Goal: Task Accomplishment & Management: Manage account settings

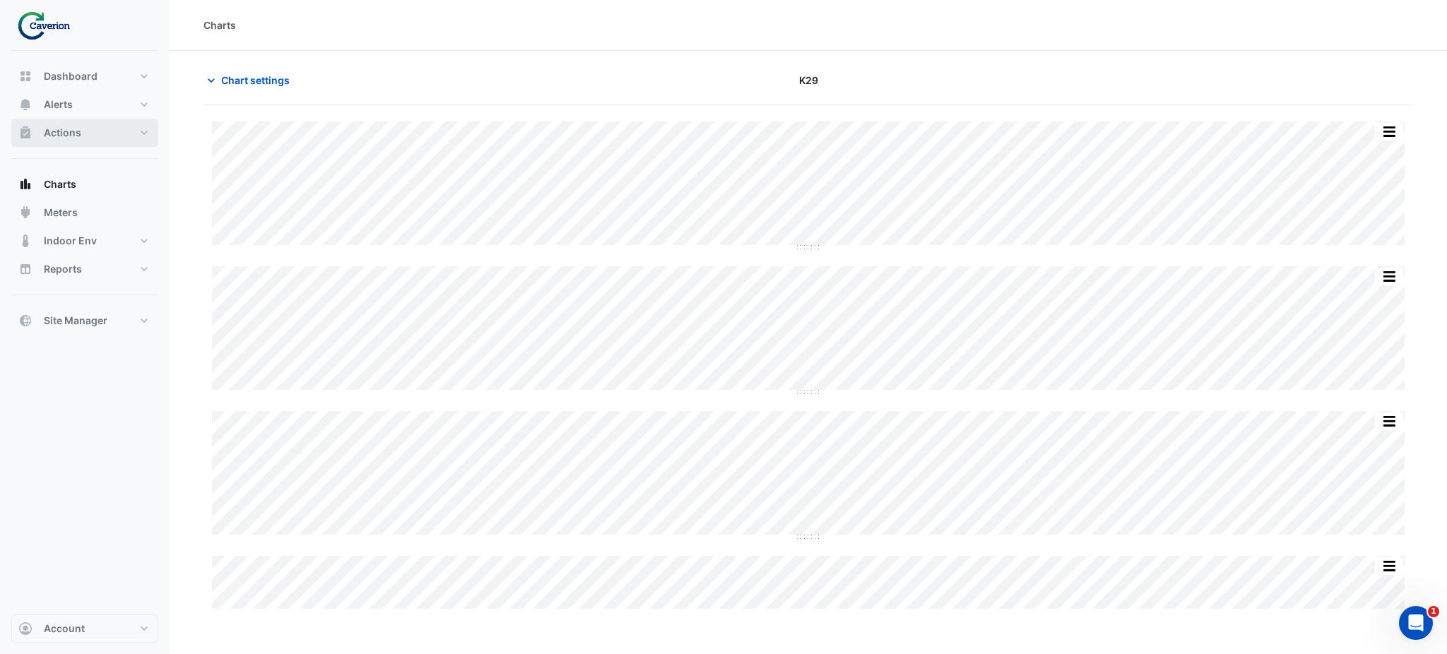
click at [69, 140] on button "Actions" at bounding box center [84, 133] width 147 height 28
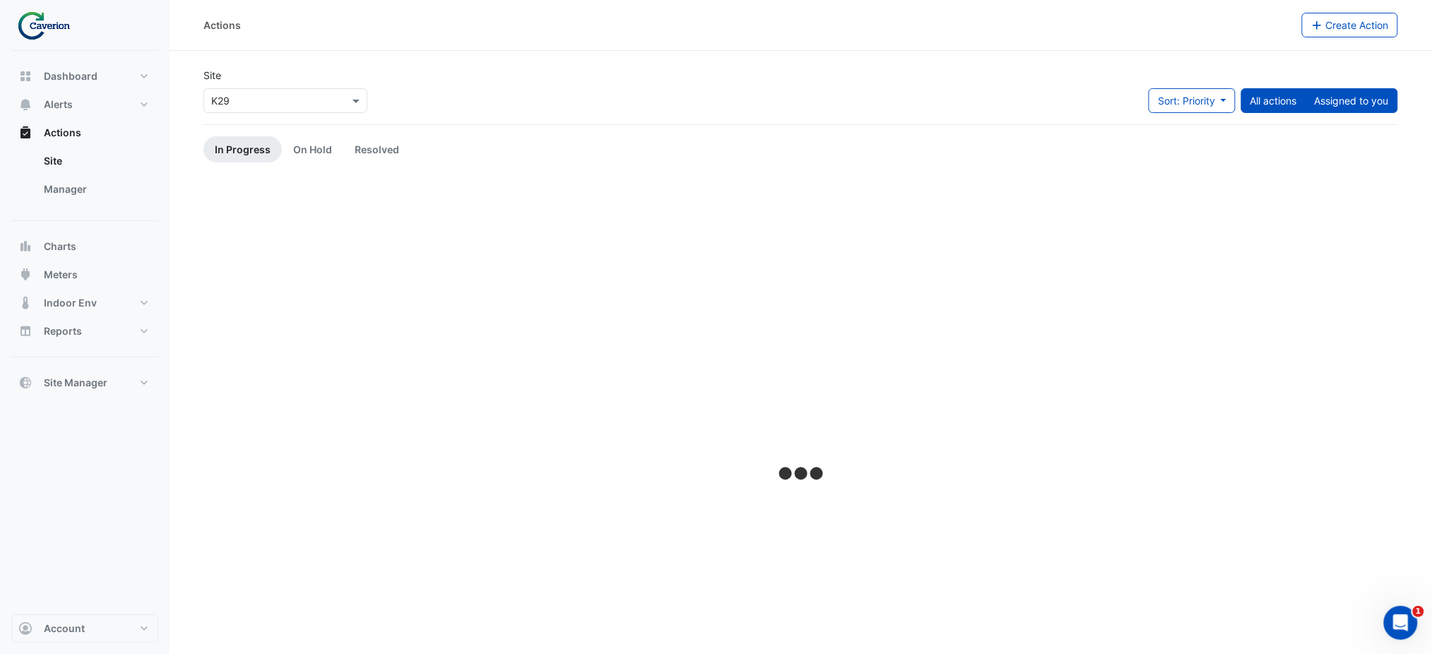
click at [1363, 108] on button "Assigned to you" at bounding box center [1352, 100] width 93 height 25
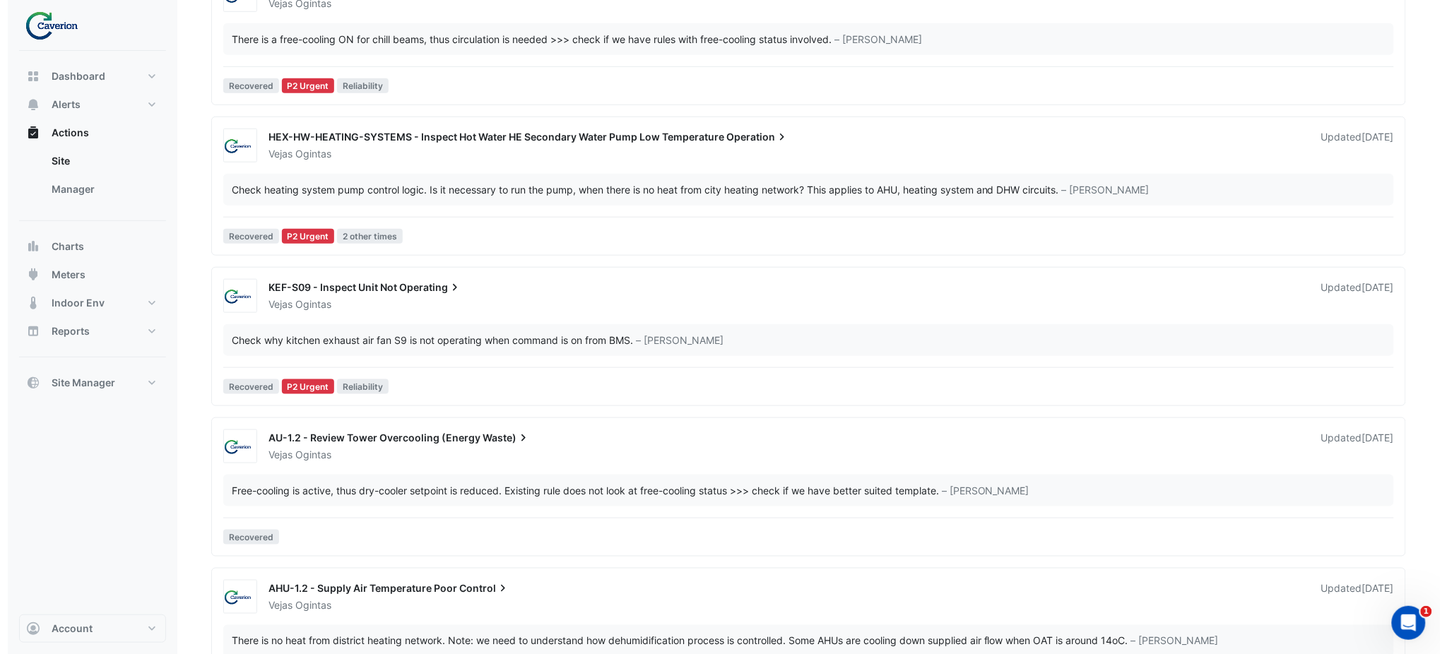
scroll to position [368, 0]
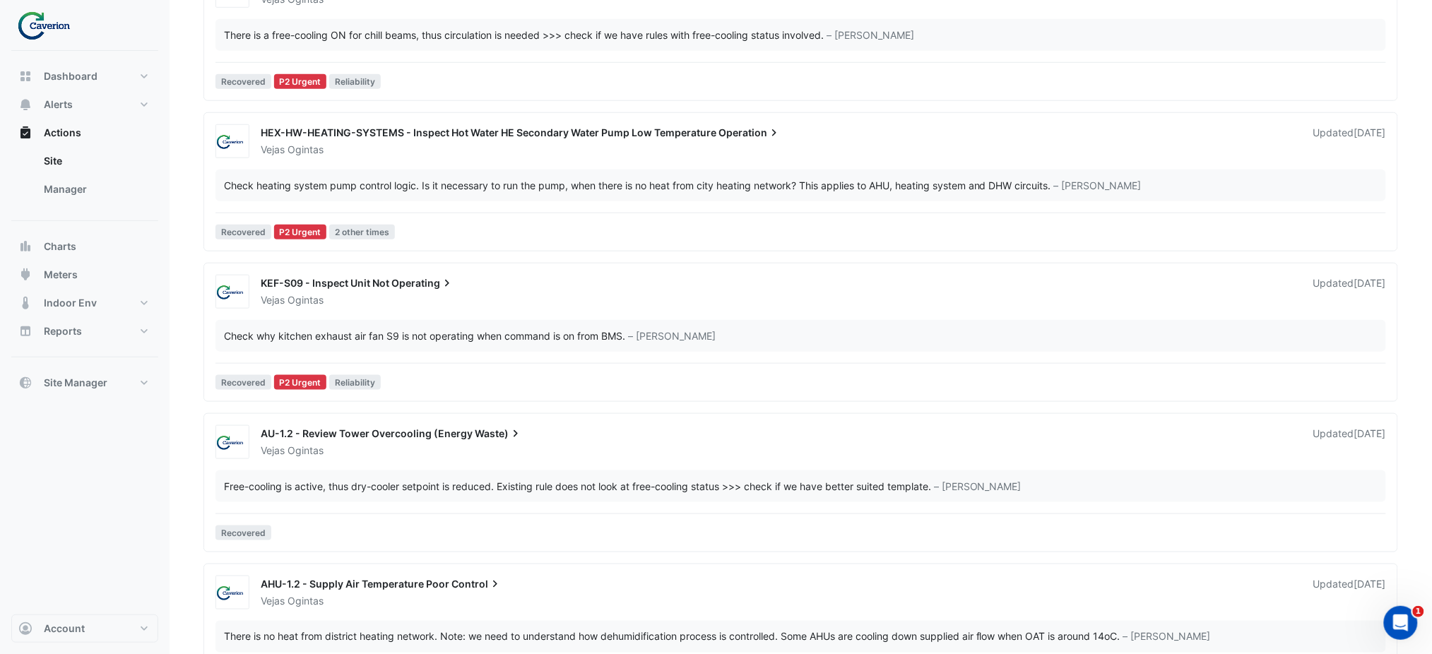
click at [372, 277] on span "KEF-S09 - Inspect Unit Not" at bounding box center [325, 283] width 129 height 12
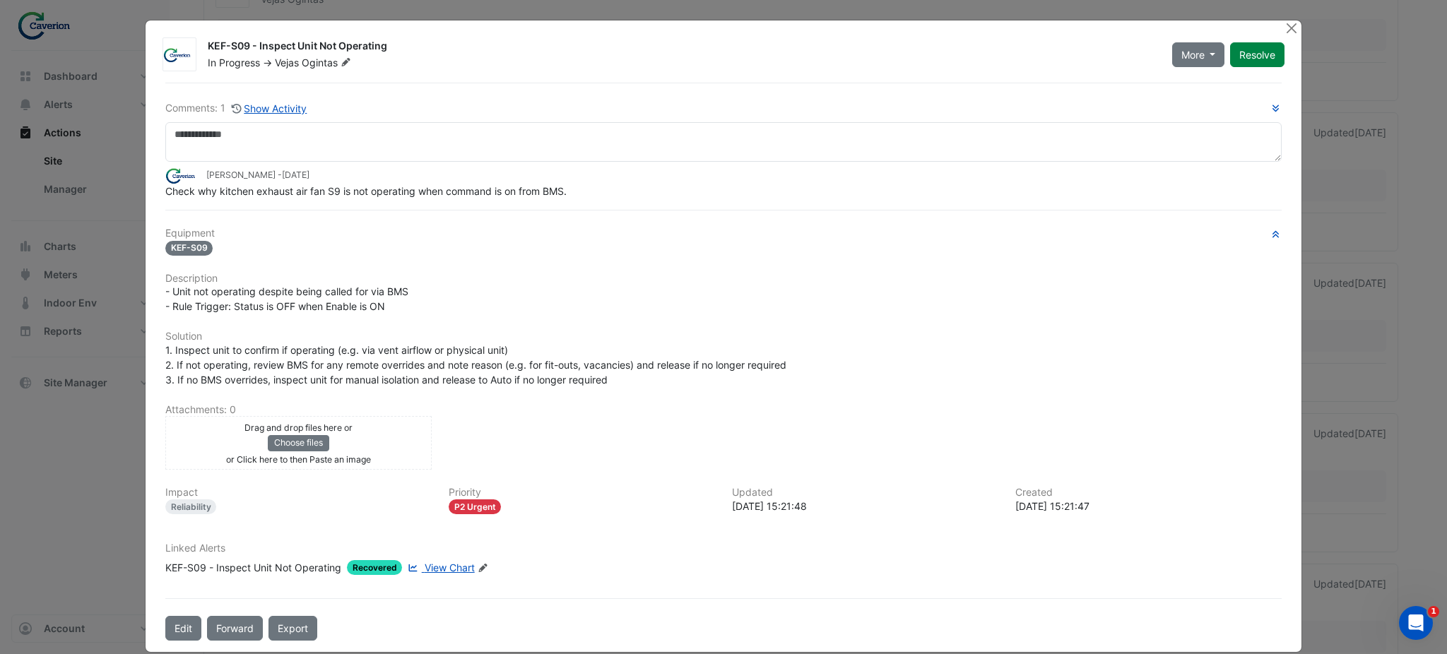
scroll to position [15, 0]
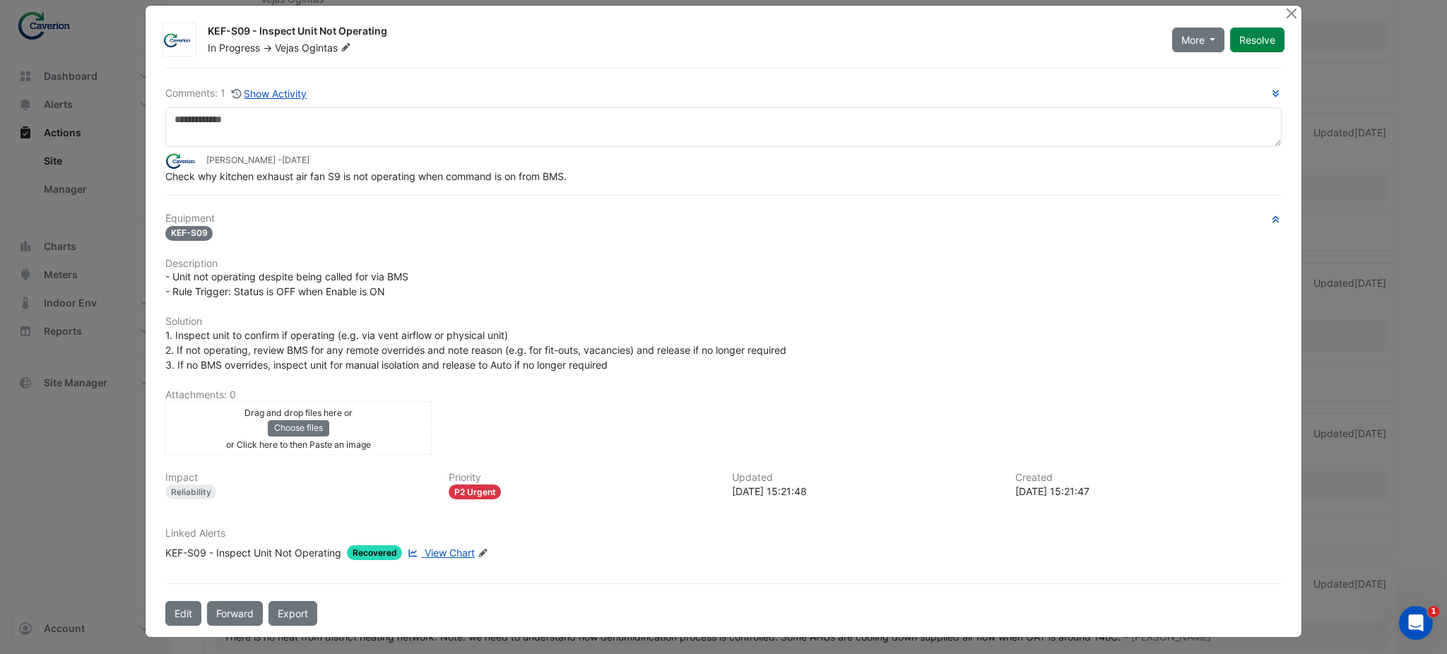
click at [442, 547] on span "View Chart" at bounding box center [450, 553] width 50 height 12
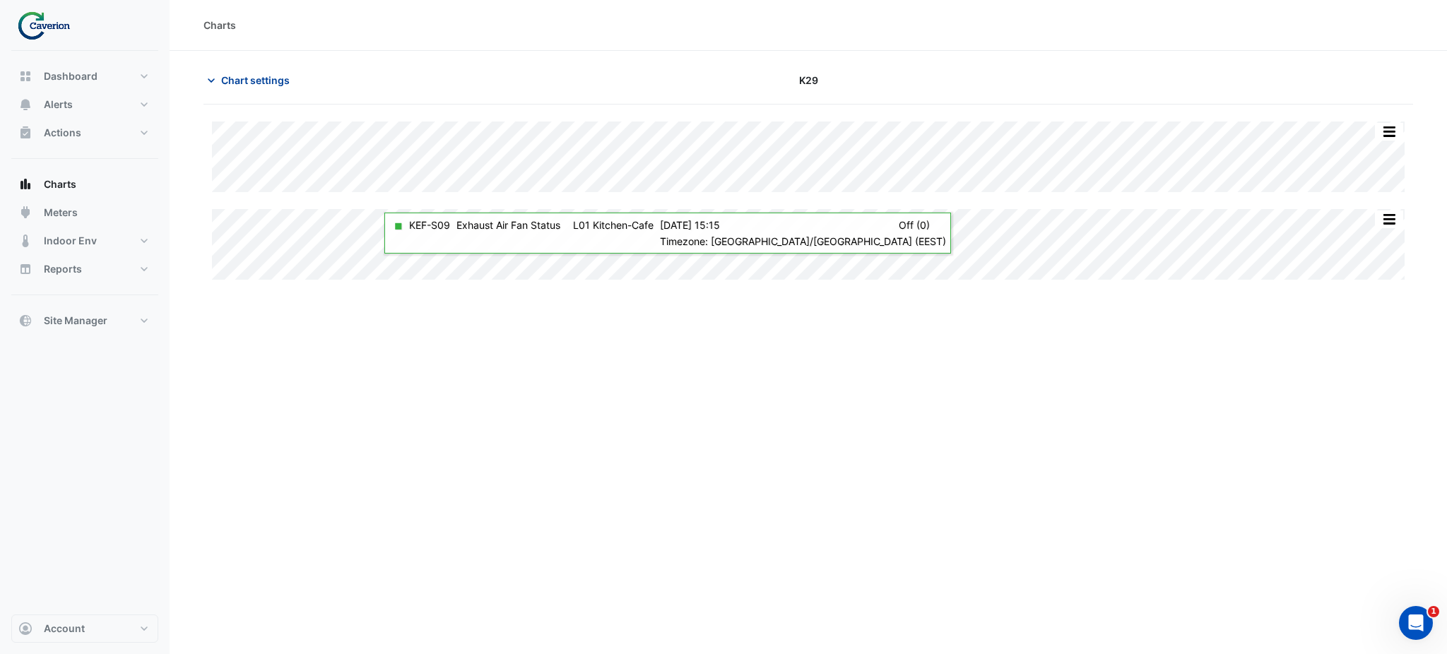
click at [210, 83] on icon "button" at bounding box center [211, 80] width 14 height 14
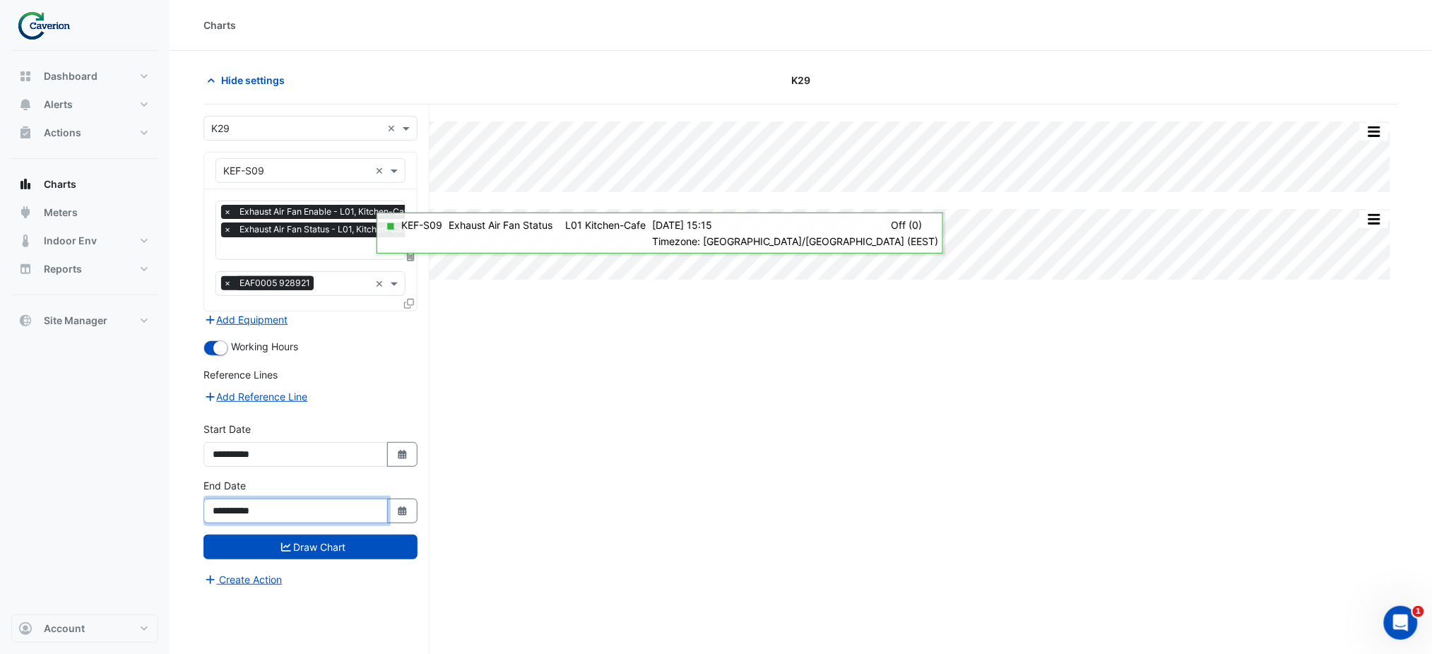
click at [324, 506] on input "**********" at bounding box center [295, 511] width 184 height 25
click at [404, 459] on button "Select Date" at bounding box center [402, 454] width 31 height 25
select select "**"
select select "****"
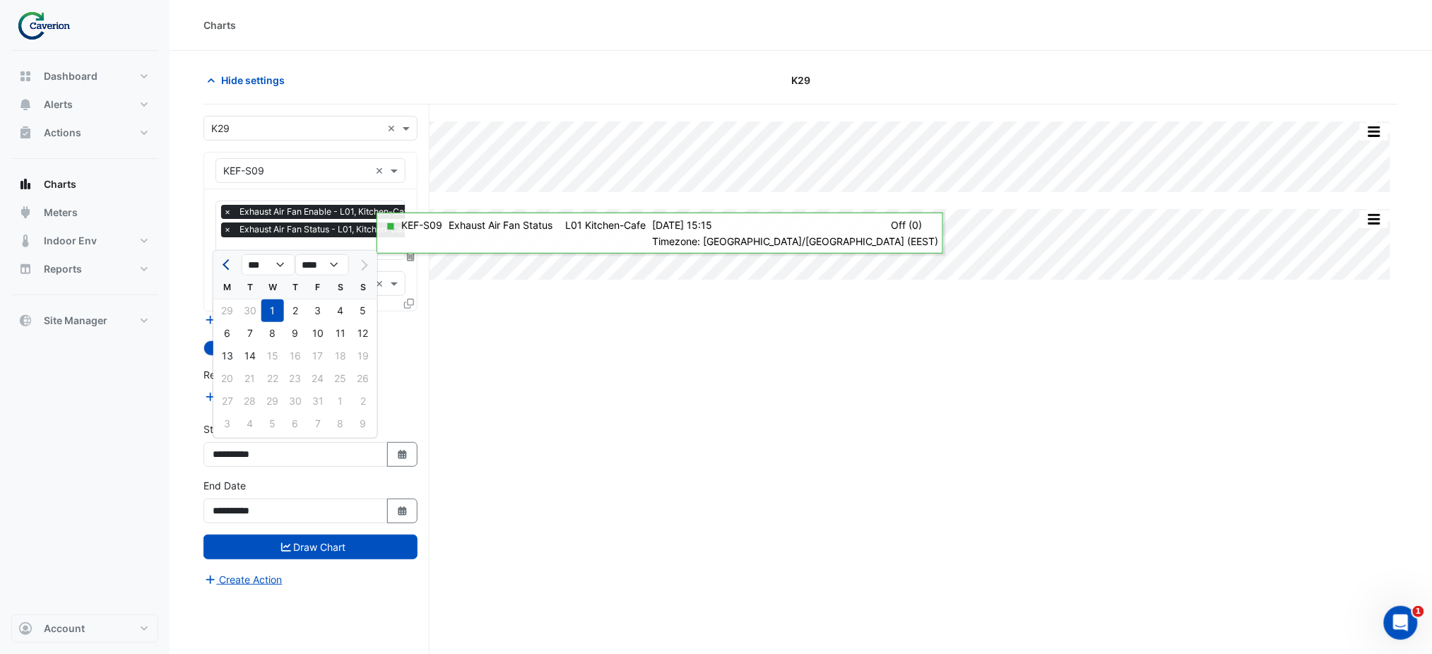
click at [234, 271] on button "Previous month" at bounding box center [227, 265] width 17 height 23
select select "*"
click at [232, 307] on div "1" at bounding box center [227, 311] width 23 height 23
type input "**********"
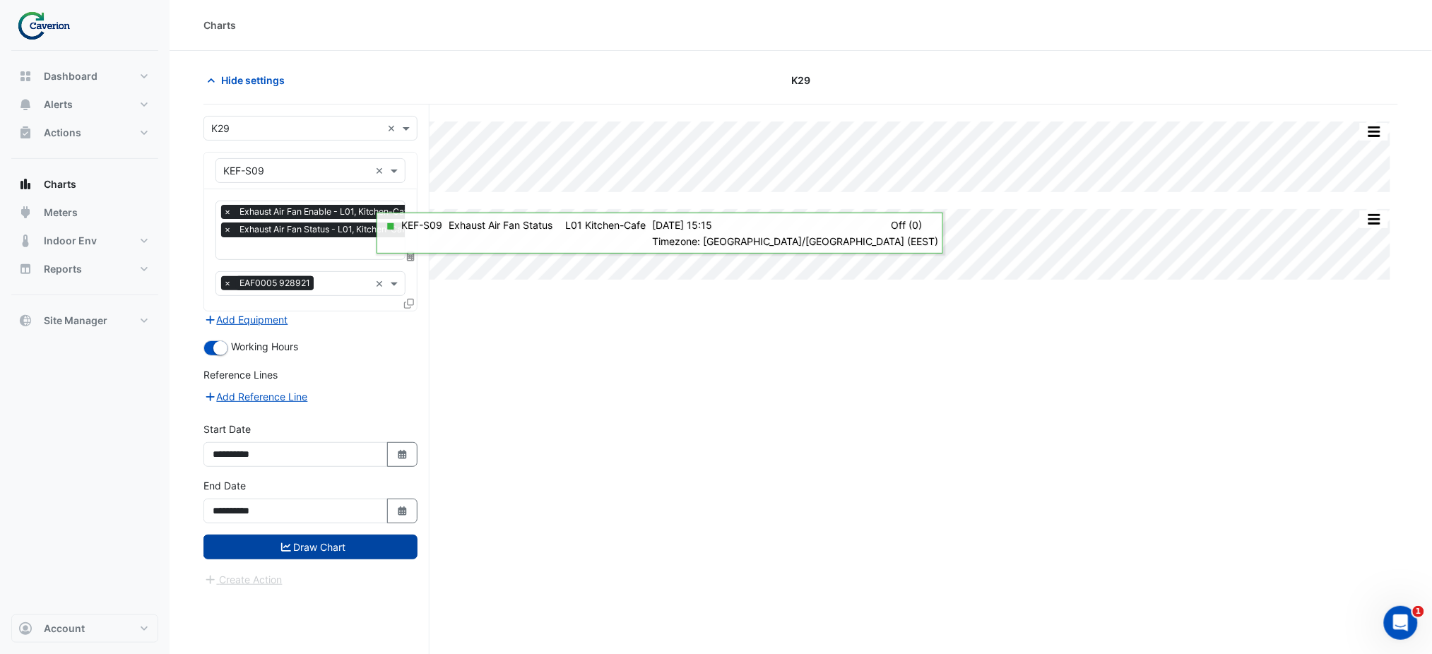
click at [290, 535] on button "Draw Chart" at bounding box center [310, 547] width 214 height 25
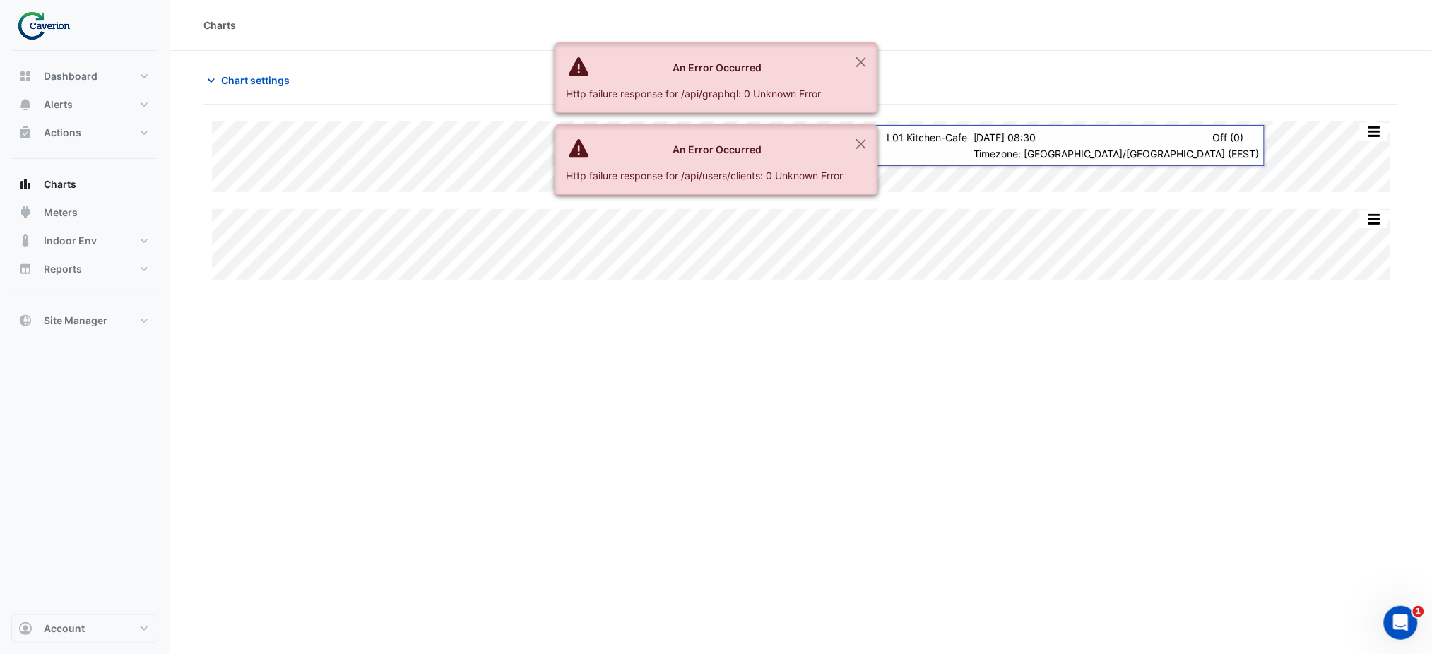
click at [42, 23] on img at bounding box center [49, 25] width 64 height 28
click at [30, 88] on button "Dashboard" at bounding box center [84, 76] width 147 height 28
select select "***"
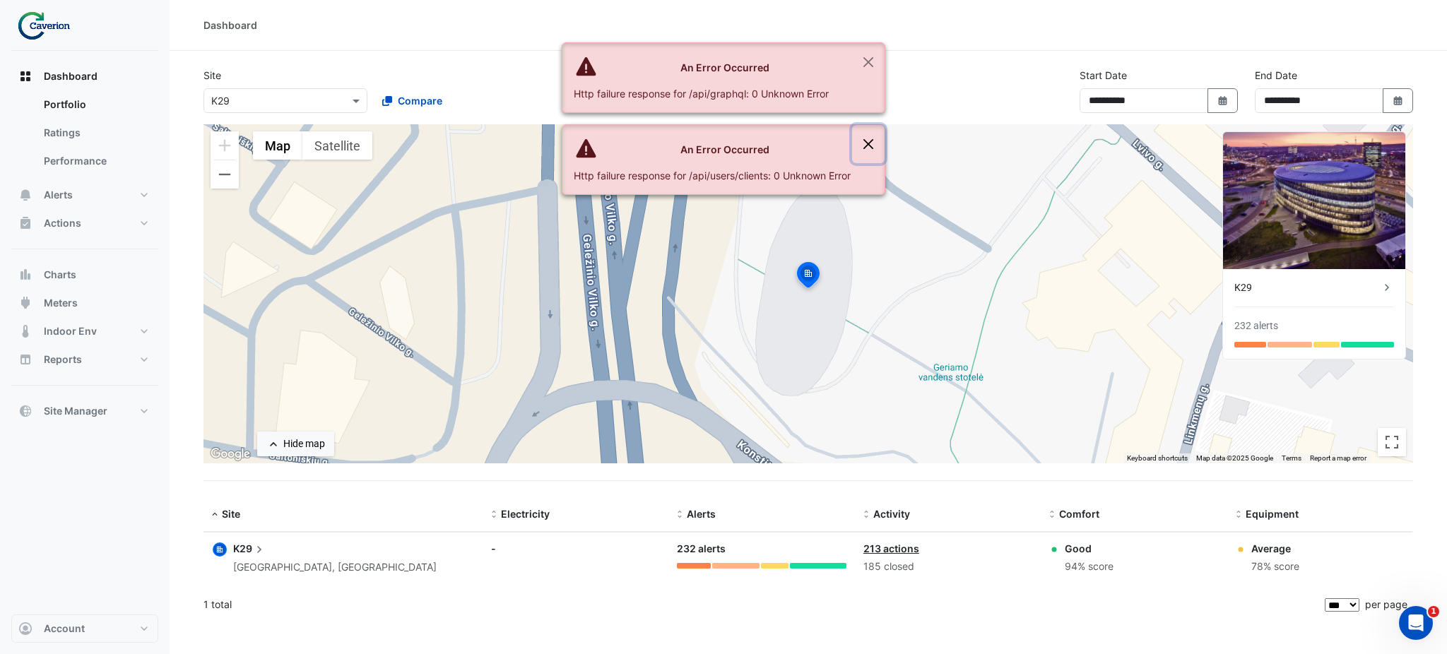
click at [865, 136] on button "Close" at bounding box center [868, 144] width 33 height 38
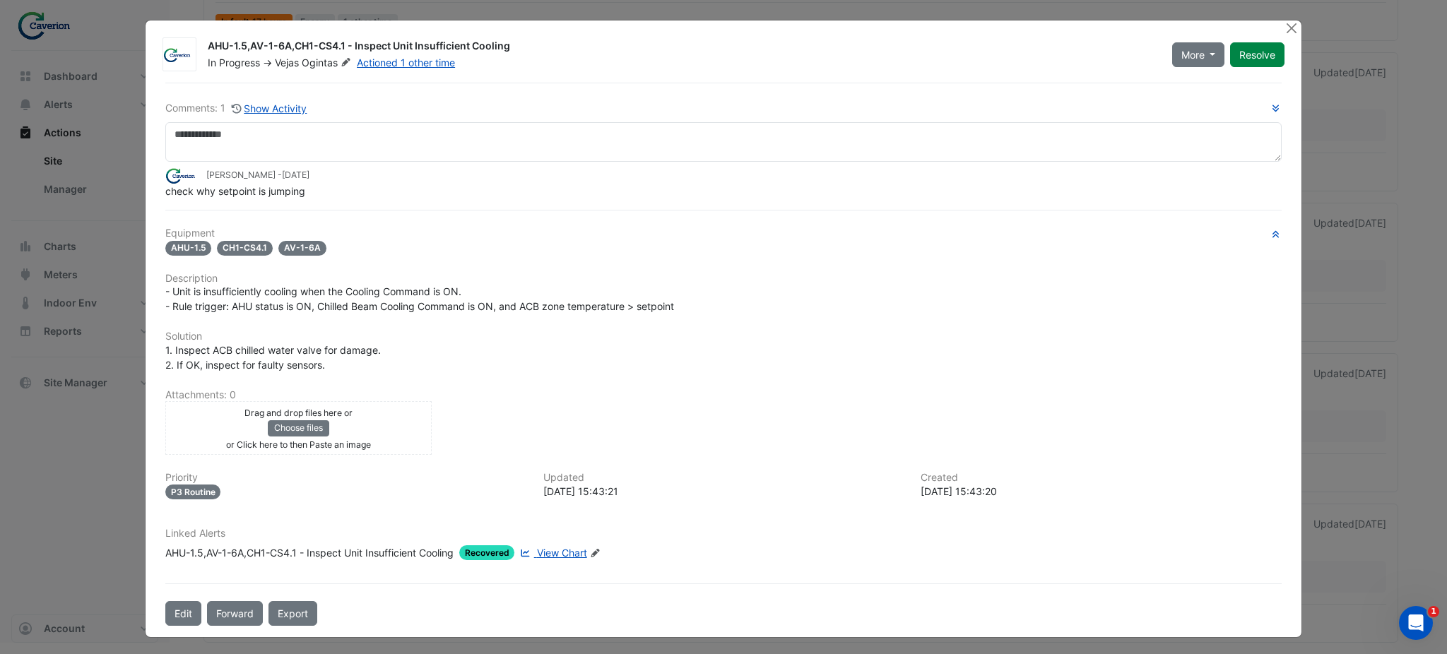
scroll to position [1783, 0]
click at [87, 390] on ngb-modal-window "AHU-1.5,AV-1-6A,CH1-CS4.1 - Inspect Unit Insufficient Cooling In Progress -> Ve…" at bounding box center [723, 327] width 1447 height 654
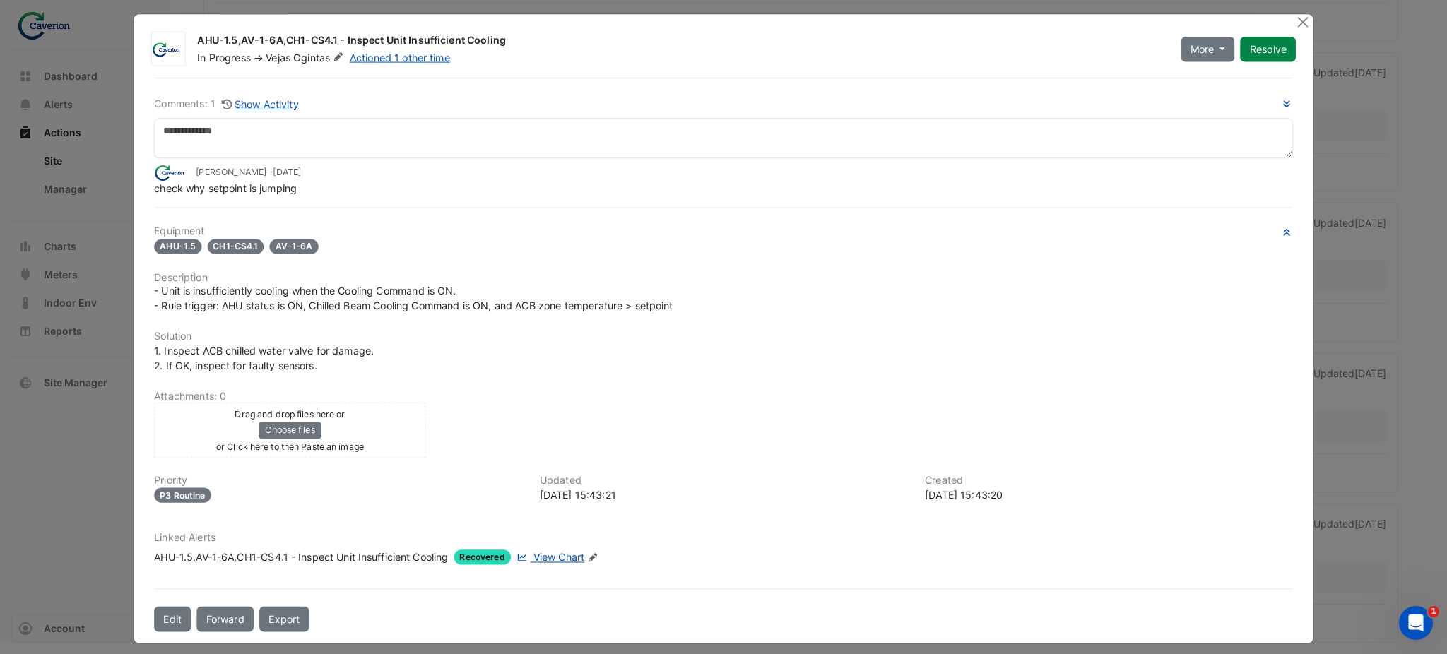
click at [87, 390] on ngb-modal-window "AHU-1.5,AV-1-6A,CH1-CS4.1 - Inspect Unit Insufficient Cooling In Progress -> Ve…" at bounding box center [723, 327] width 1447 height 654
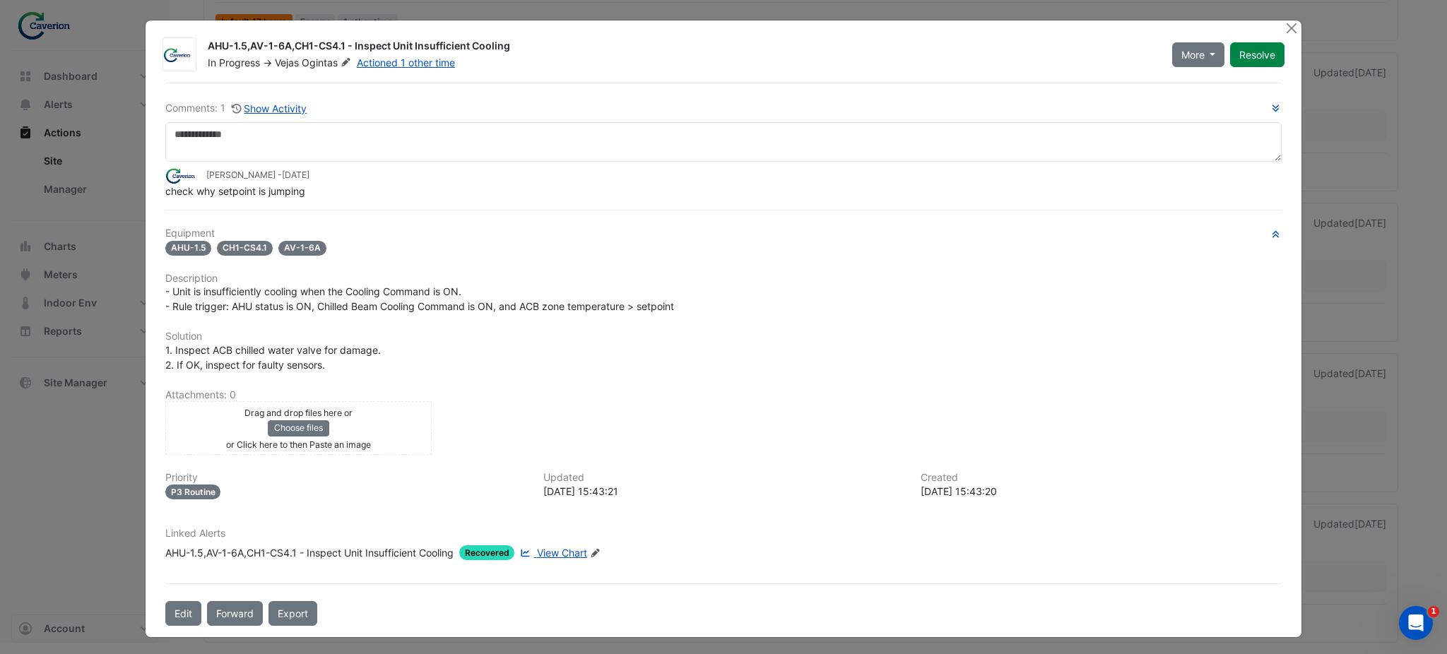
click at [87, 390] on ngb-modal-window "AHU-1.5,AV-1-6A,CH1-CS4.1 - Inspect Unit Insufficient Cooling In Progress -> Ve…" at bounding box center [723, 327] width 1447 height 654
click at [1299, 32] on div at bounding box center [1293, 28] width 18 height 16
click at [1290, 32] on button "Close" at bounding box center [1291, 27] width 15 height 15
